Goal: Transaction & Acquisition: Book appointment/travel/reservation

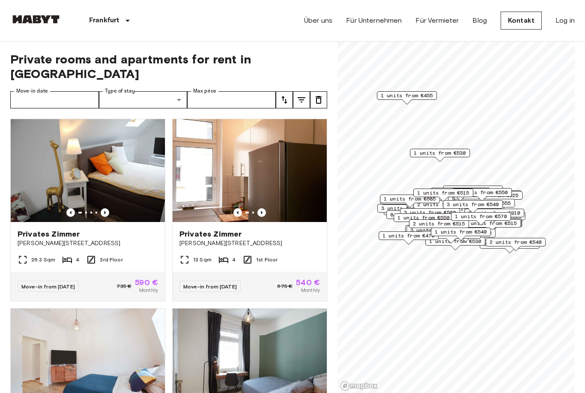
click at [302, 92] on button "tune" at bounding box center [301, 99] width 17 height 17
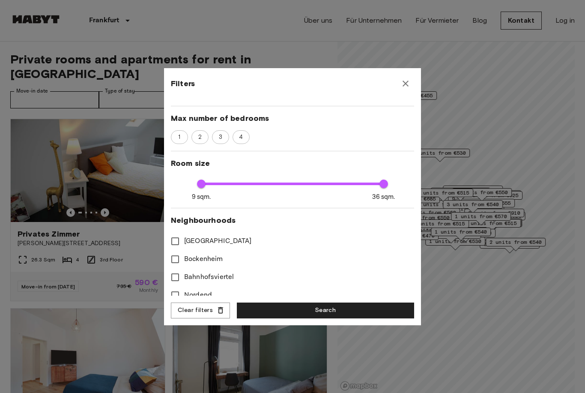
scroll to position [136, 0]
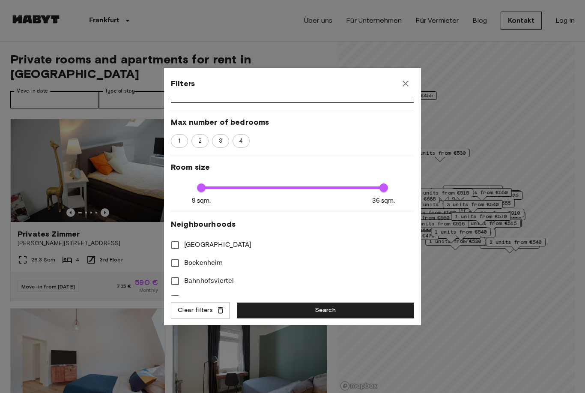
click at [187, 140] on div "1" at bounding box center [179, 141] width 17 height 14
click at [360, 308] on button "Search" at bounding box center [325, 310] width 177 height 16
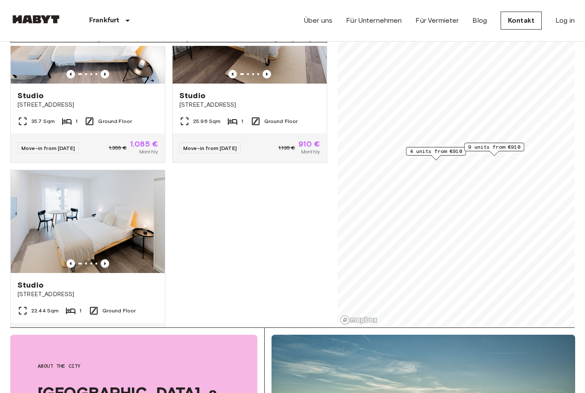
scroll to position [66, 0]
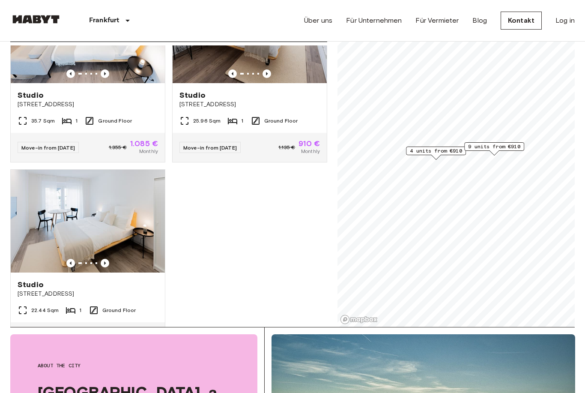
click at [492, 148] on span "9 units from €910" at bounding box center [494, 147] width 52 height 8
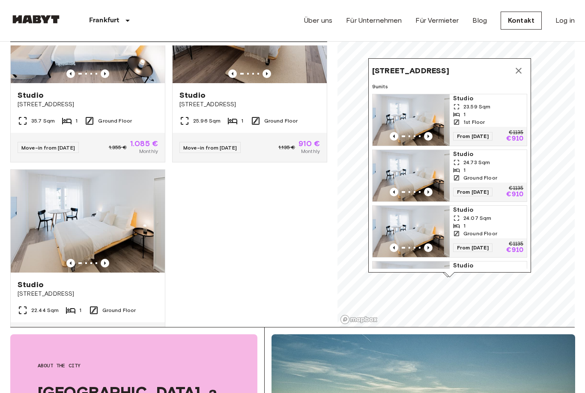
click at [425, 76] on span "Ostparkstraße 45a, 60385 Frankfurt, GER" at bounding box center [410, 71] width 77 height 10
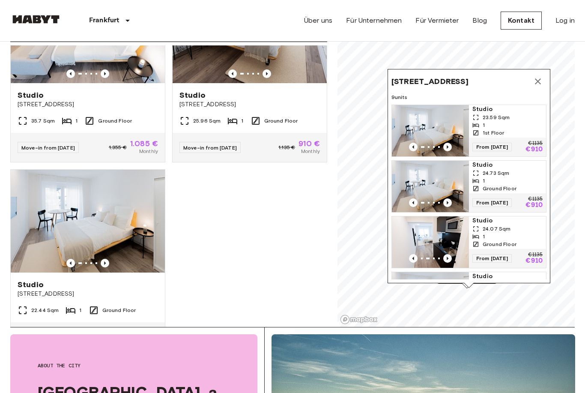
click at [544, 82] on button "Map marker" at bounding box center [537, 81] width 17 height 17
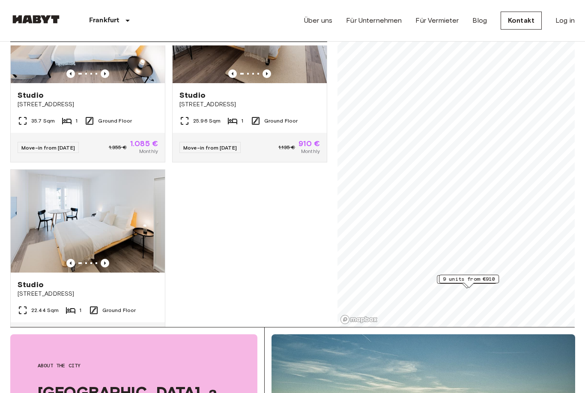
click at [455, 280] on span "9 units from €910" at bounding box center [469, 279] width 52 height 8
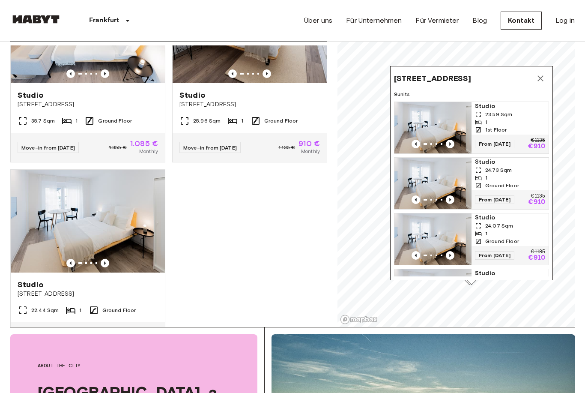
click at [436, 251] on img "Map marker" at bounding box center [432, 238] width 77 height 51
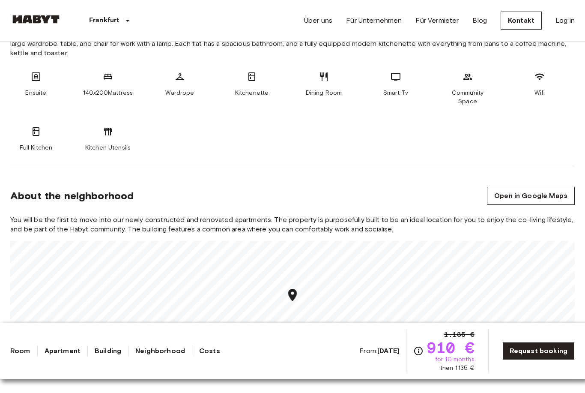
scroll to position [369, 0]
